Goal: Task Accomplishment & Management: Manage account settings

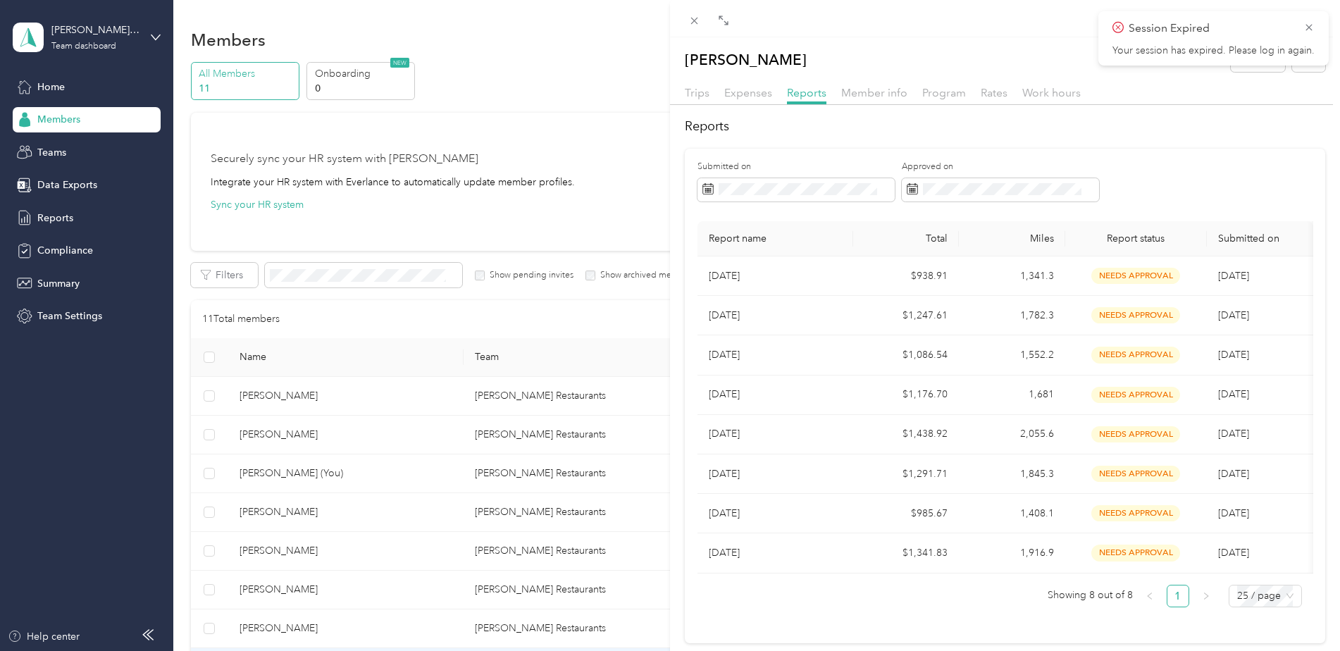
scroll to position [50, 0]
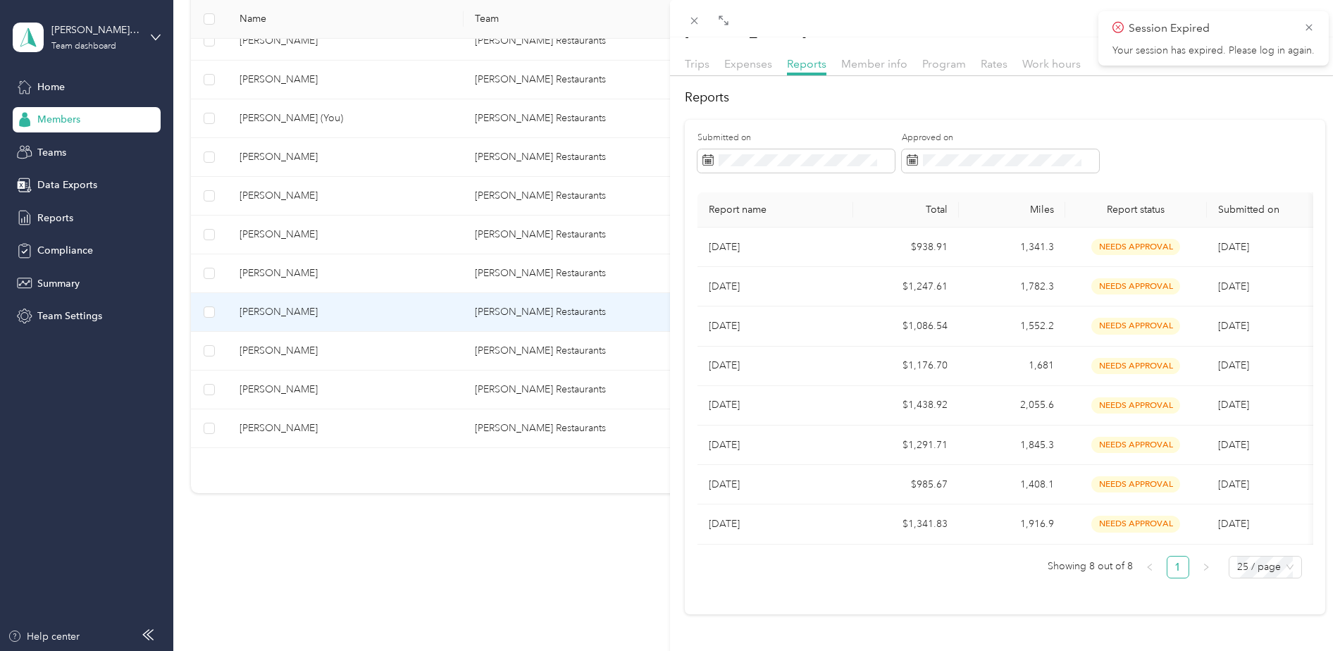
click at [268, 316] on div "[PERSON_NAME] Archive Trips Expenses Reports Member info Program Rates Work hou…" at bounding box center [670, 325] width 1340 height 651
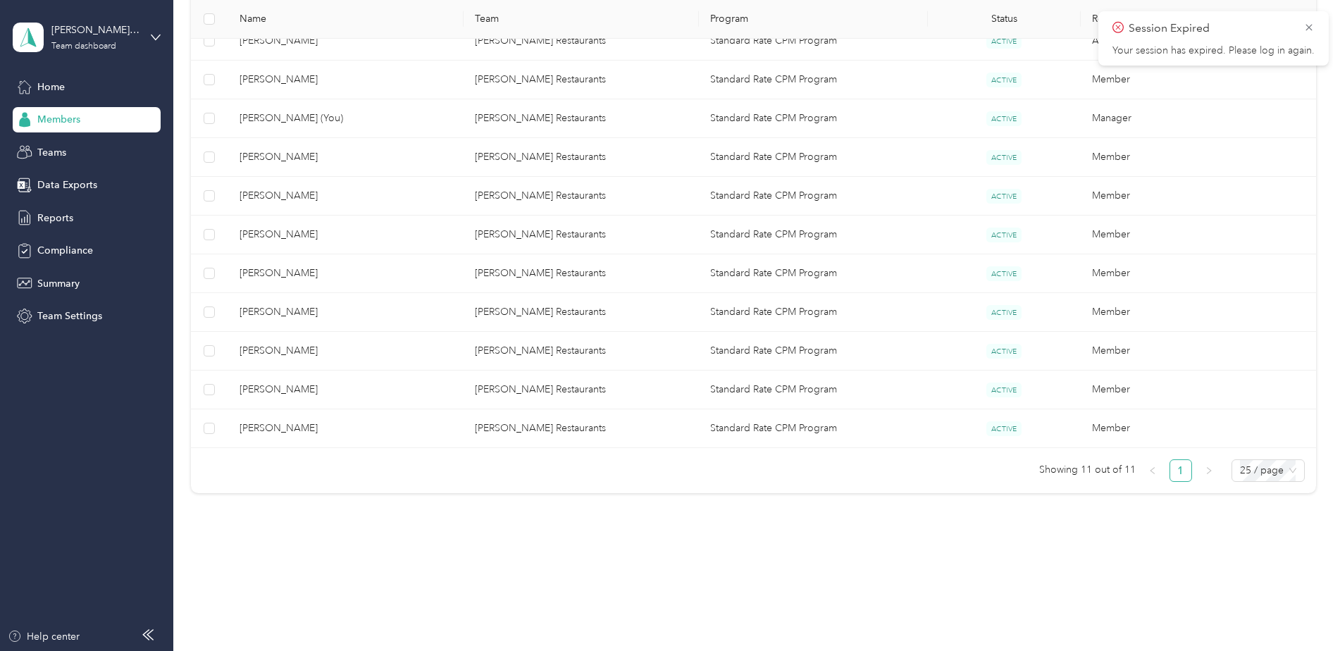
scroll to position [46, 0]
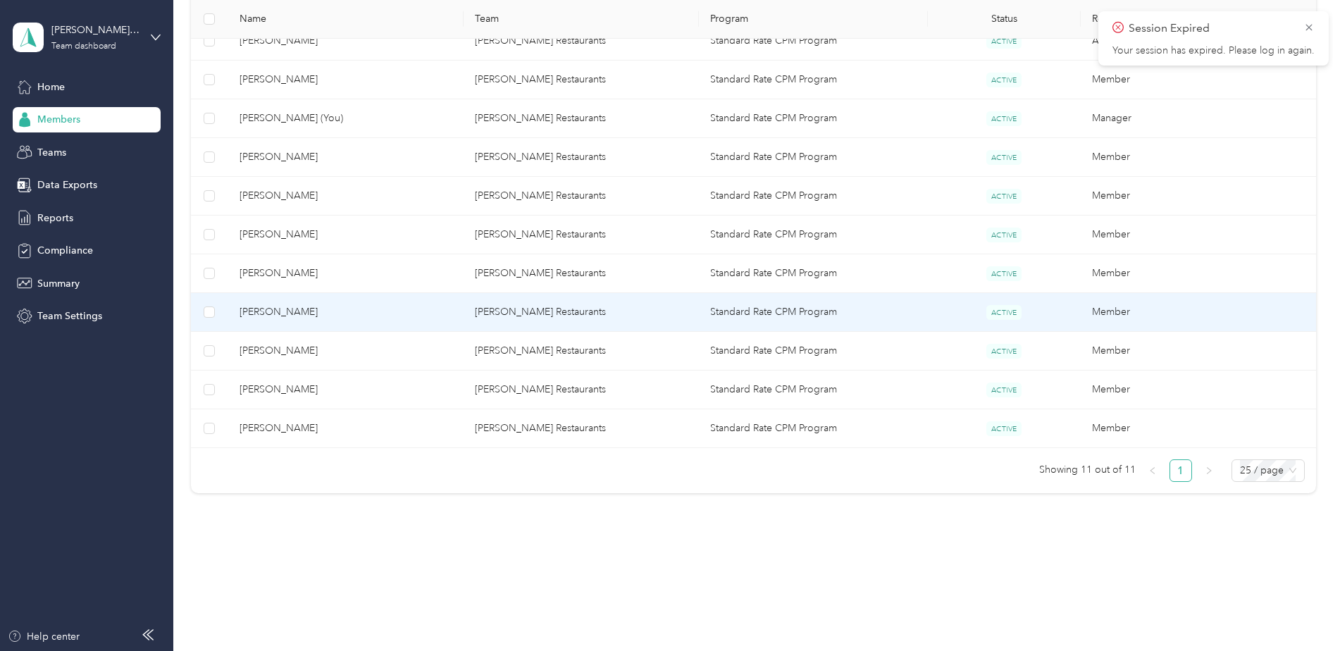
click at [268, 312] on span "[PERSON_NAME]" at bounding box center [345, 311] width 213 height 15
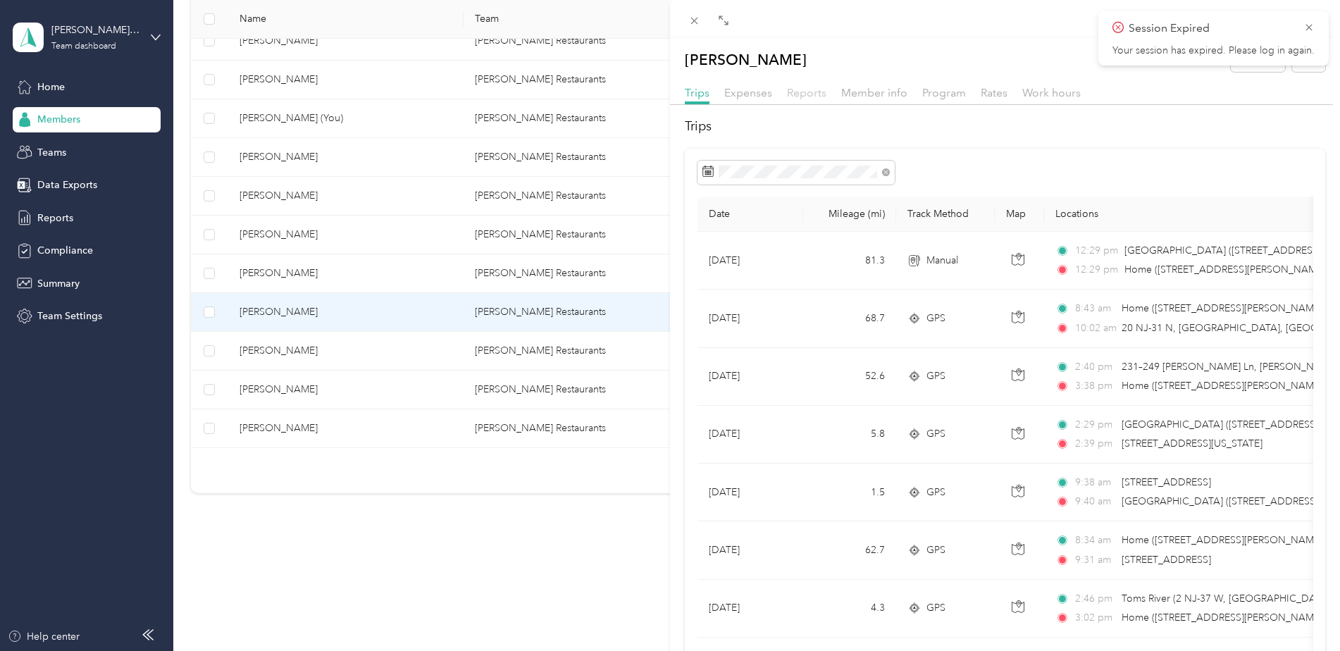
click at [804, 94] on span "Reports" at bounding box center [806, 92] width 39 height 13
